Goal: Information Seeking & Learning: Learn about a topic

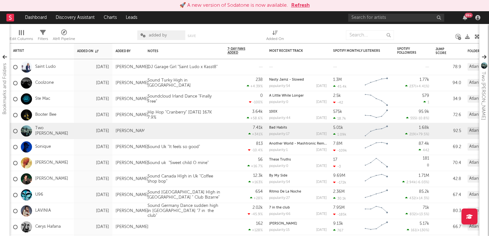
click at [307, 7] on button "Refresh" at bounding box center [300, 6] width 19 height 8
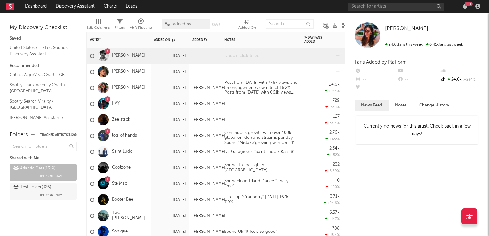
click at [249, 56] on div at bounding box center [261, 56] width 80 height 16
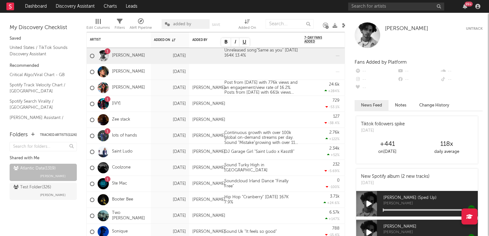
click at [343, 28] on icon at bounding box center [344, 25] width 5 height 5
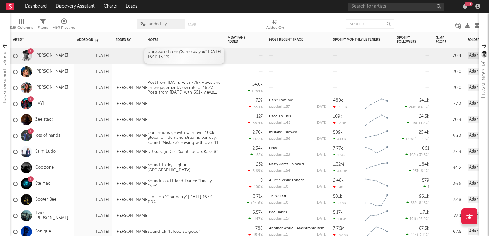
click at [154, 57] on div "Unreleased song"Same as you" 02sep 164K 13.4%" at bounding box center [184, 56] width 80 height 16
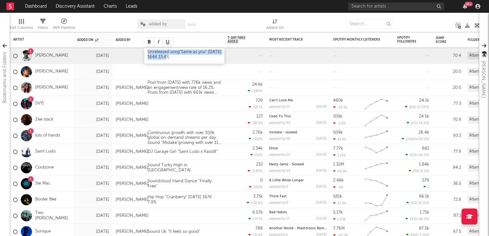
click at [154, 57] on div "Unreleased song"Same as you" 02sep 164K 13.4%" at bounding box center [184, 56] width 80 height 16
click at [186, 55] on div "Unreleased song"Same as you" 02sep 204K 13.4%" at bounding box center [184, 56] width 80 height 16
click at [201, 119] on div at bounding box center [184, 120] width 80 height 16
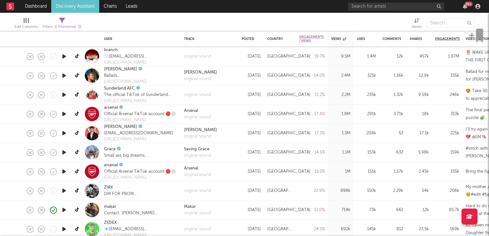
click at [64, 152] on icon "button" at bounding box center [64, 152] width 7 height 8
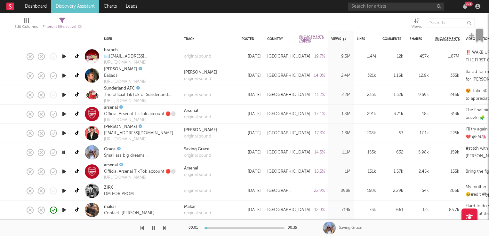
click at [64, 152] on icon "button" at bounding box center [64, 152] width 6 height 8
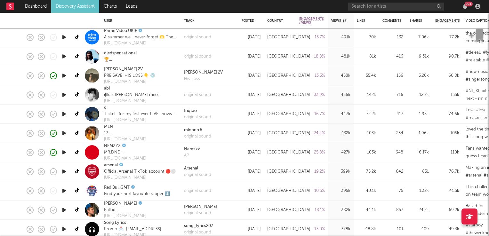
click at [62, 133] on icon "button" at bounding box center [64, 133] width 7 height 8
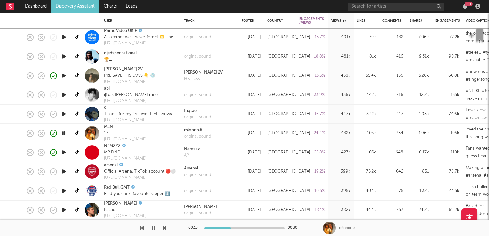
click at [64, 134] on icon "button" at bounding box center [64, 133] width 6 height 8
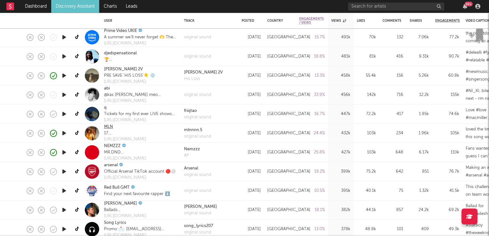
click at [110, 127] on link "MLN" at bounding box center [108, 127] width 9 height 6
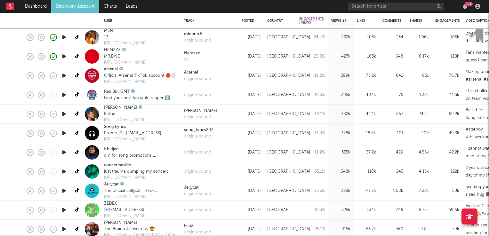
click at [62, 113] on icon "button" at bounding box center [64, 114] width 7 height 8
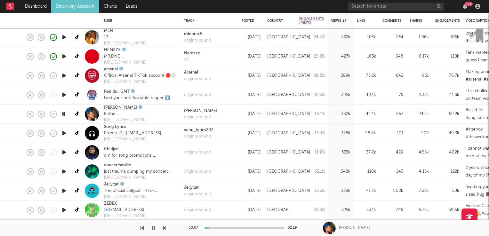
click at [124, 109] on link "Jake Schroeder" at bounding box center [120, 108] width 33 height 6
click at [65, 112] on icon "button" at bounding box center [64, 114] width 6 height 8
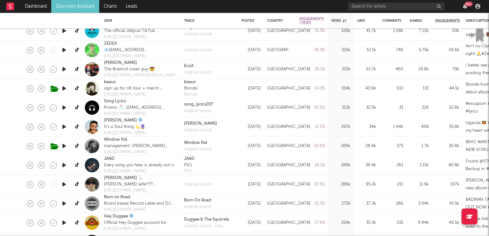
click at [64, 168] on icon "button" at bounding box center [64, 165] width 7 height 8
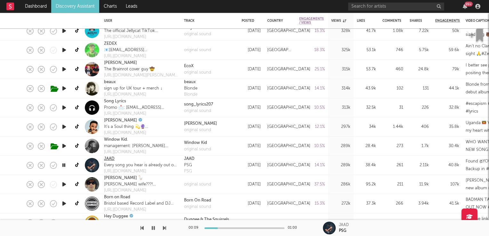
click at [109, 160] on link "JAAD" at bounding box center [109, 159] width 11 height 6
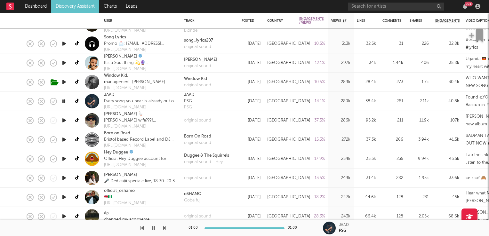
click at [64, 177] on icon "button" at bounding box center [64, 178] width 7 height 8
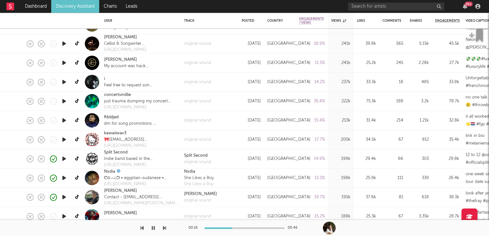
click at [64, 159] on icon "button" at bounding box center [64, 159] width 7 height 8
click at [123, 154] on link "Split Second" at bounding box center [116, 152] width 24 height 6
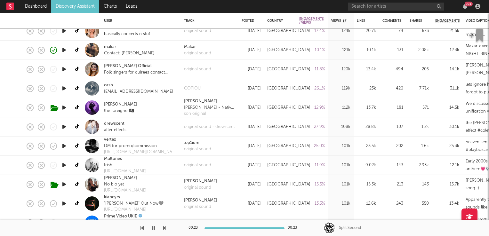
click at [64, 163] on icon "button" at bounding box center [64, 165] width 7 height 8
click at [64, 163] on icon "button" at bounding box center [64, 165] width 6 height 8
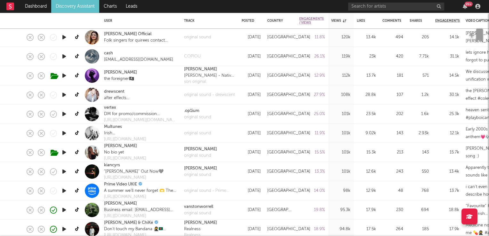
click at [66, 172] on icon "button" at bounding box center [64, 172] width 7 height 8
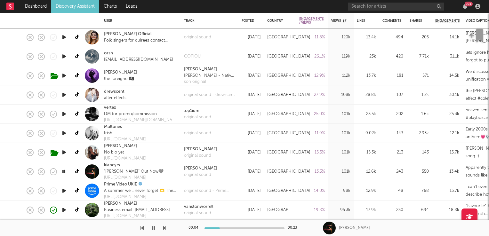
click at [66, 172] on icon "button" at bounding box center [64, 172] width 6 height 8
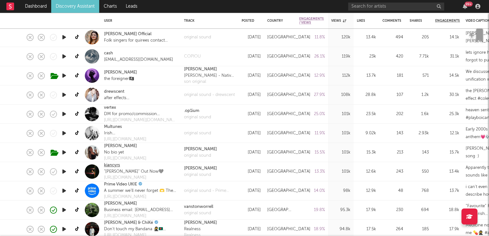
click at [115, 164] on link "kiancyrs" at bounding box center [112, 165] width 16 height 6
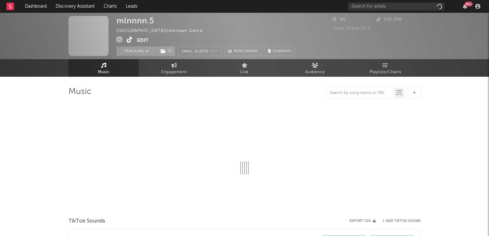
select select "1w"
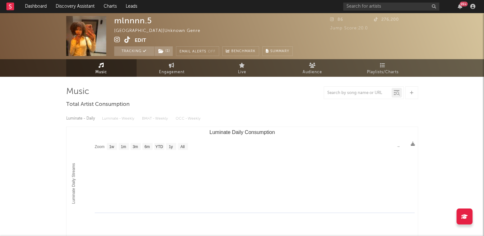
click at [128, 41] on icon at bounding box center [127, 39] width 6 height 6
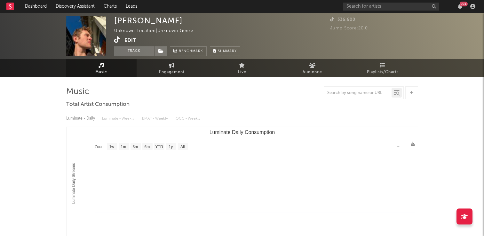
select select "1w"
click at [115, 41] on icon at bounding box center [117, 39] width 6 height 6
click at [131, 51] on button "Track" at bounding box center [134, 51] width 40 height 10
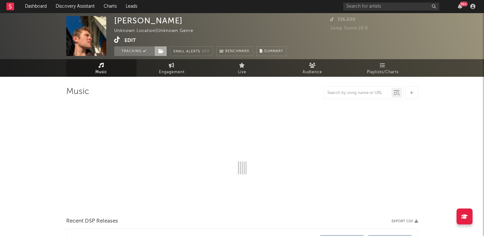
click at [159, 51] on icon at bounding box center [160, 51] width 5 height 4
select select "1w"
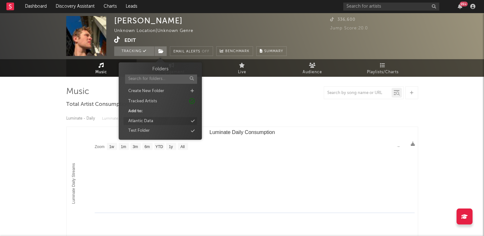
click at [153, 122] on div "Atlantic Data" at bounding box center [140, 121] width 25 height 6
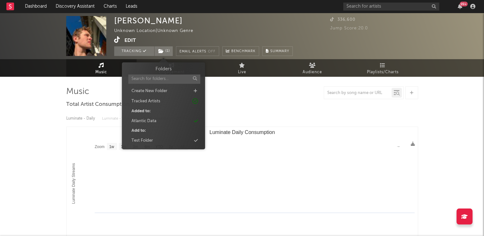
click at [282, 33] on div "[PERSON_NAME] Unknown Location | Unknown Genre Edit Tracking ( 1 ) Email Alerts…" at bounding box center [203, 36] width 178 height 40
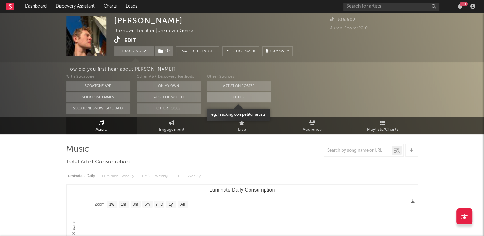
click at [239, 98] on button "Other" at bounding box center [239, 97] width 64 height 10
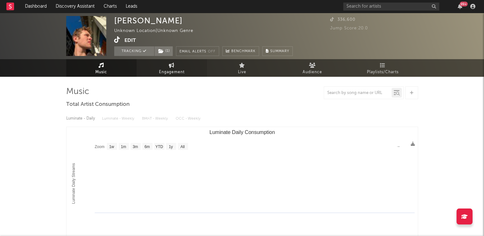
click at [181, 70] on span "Engagement" at bounding box center [172, 72] width 26 height 8
select select "1w"
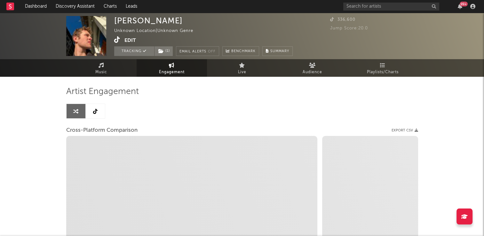
click at [94, 112] on icon at bounding box center [95, 111] width 4 height 5
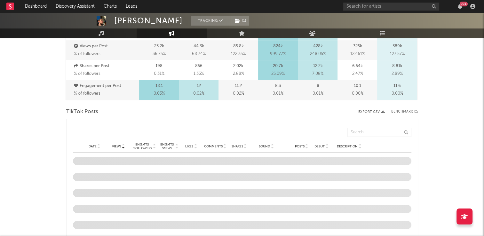
select select "6m"
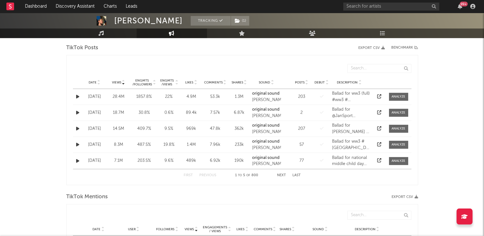
click at [97, 80] on icon at bounding box center [98, 81] width 3 height 3
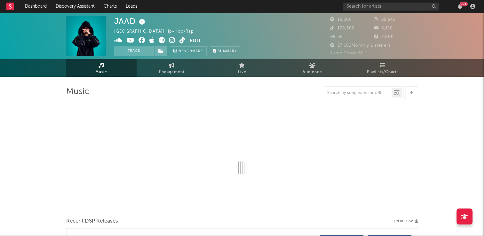
click at [141, 23] on icon at bounding box center [142, 22] width 9 height 9
select select "6m"
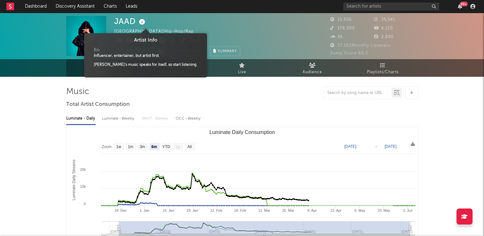
click at [301, 110] on div "Luminate - Daily Luminate - Weekly BMAT - Weekly OCC - Weekly Zoom 1w 1m 3m 6m …" at bounding box center [242, 183] width 352 height 147
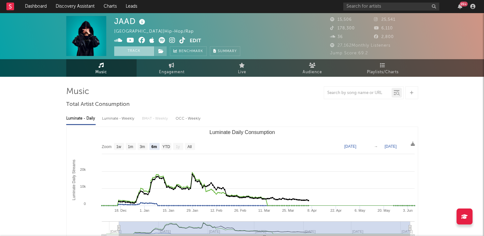
click at [133, 52] on button "Track" at bounding box center [134, 51] width 40 height 10
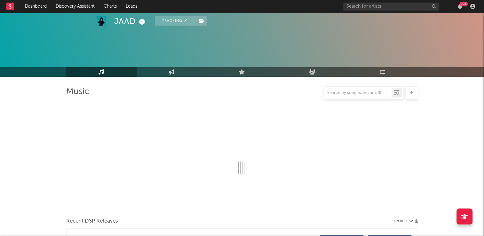
select select "6m"
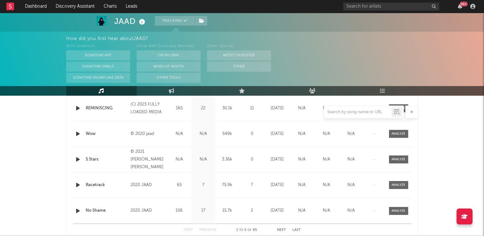
scroll to position [185, 0]
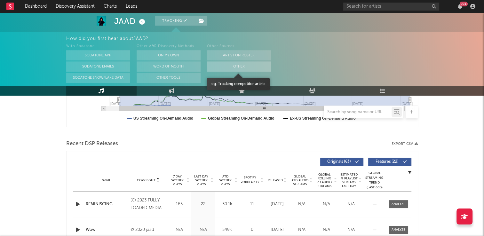
click at [222, 66] on button "Other" at bounding box center [239, 66] width 64 height 10
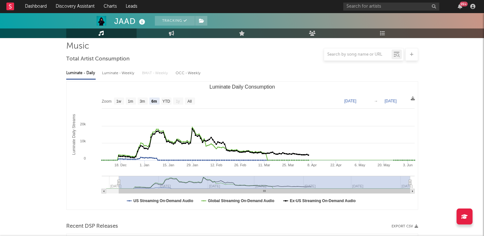
scroll to position [0, 0]
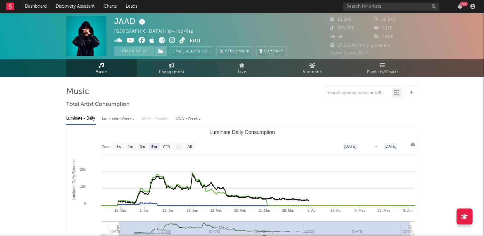
click at [181, 40] on icon at bounding box center [182, 40] width 6 height 6
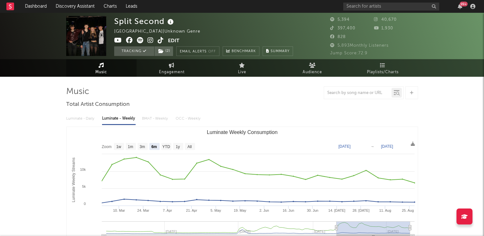
select select "6m"
click at [161, 40] on icon at bounding box center [161, 40] width 6 height 6
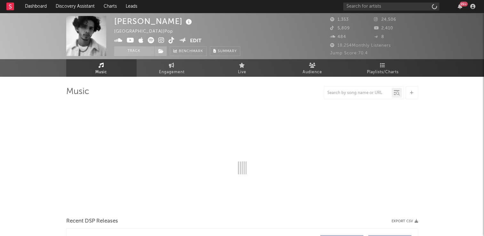
select select "1w"
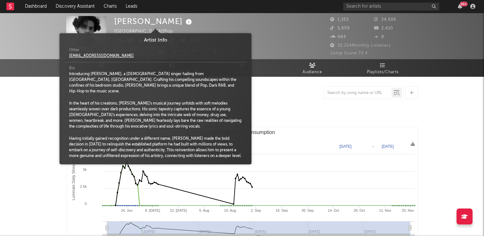
click at [184, 21] on icon at bounding box center [188, 22] width 9 height 9
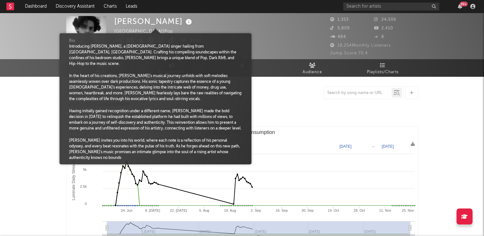
click at [279, 30] on div "[PERSON_NAME] [GEOGRAPHIC_DATA] | Pop Edit Track Benchmark Summary" at bounding box center [218, 36] width 208 height 40
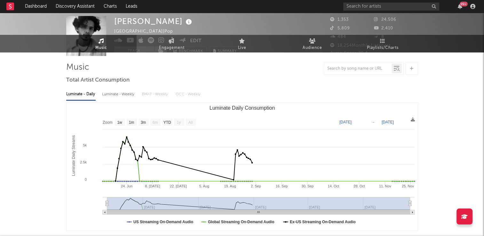
scroll to position [0, 0]
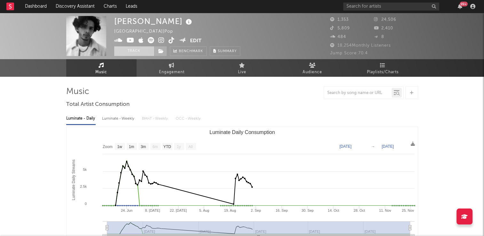
click at [133, 48] on button "Track" at bounding box center [134, 51] width 40 height 10
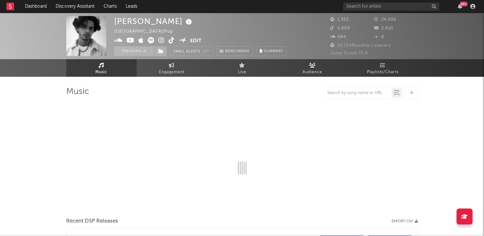
select select "1w"
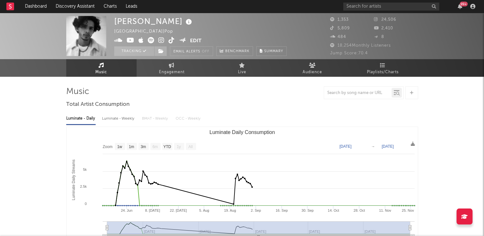
click at [171, 40] on icon at bounding box center [172, 40] width 6 height 6
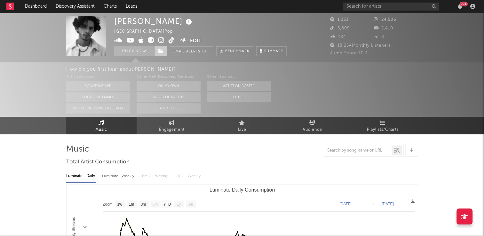
click at [161, 53] on icon at bounding box center [160, 51] width 5 height 4
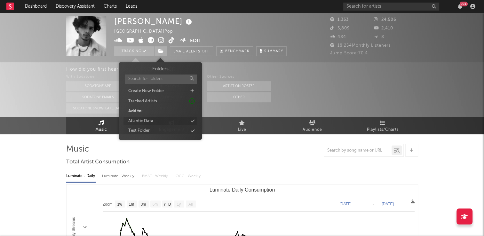
click at [155, 121] on div "Atlantic Data" at bounding box center [160, 121] width 74 height 8
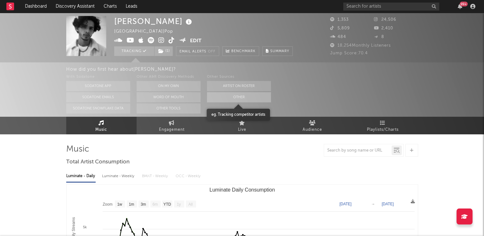
click at [254, 96] on button "Other" at bounding box center [239, 97] width 64 height 10
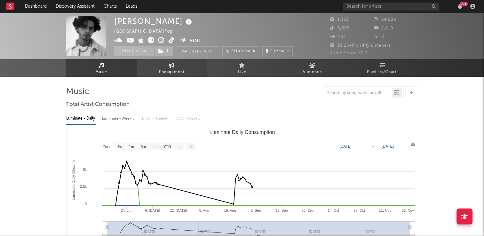
click at [173, 71] on span "Engagement" at bounding box center [172, 72] width 26 height 8
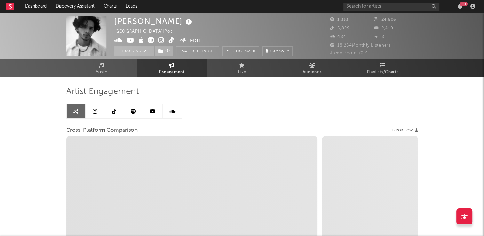
select select "1w"
click at [115, 111] on icon at bounding box center [114, 111] width 4 height 5
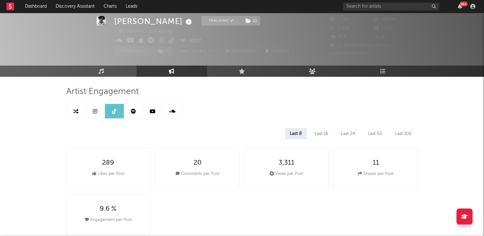
select select "6m"
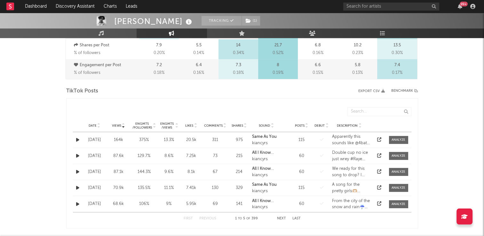
scroll to position [288, 0]
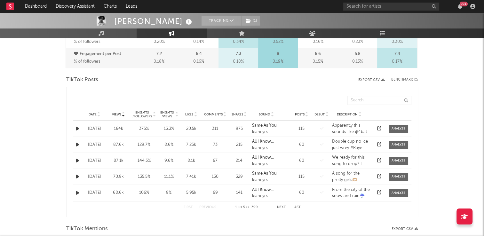
click at [99, 114] on icon at bounding box center [98, 115] width 3 height 3
click at [100, 114] on icon at bounding box center [98, 113] width 3 height 3
